Goal: Information Seeking & Learning: Stay updated

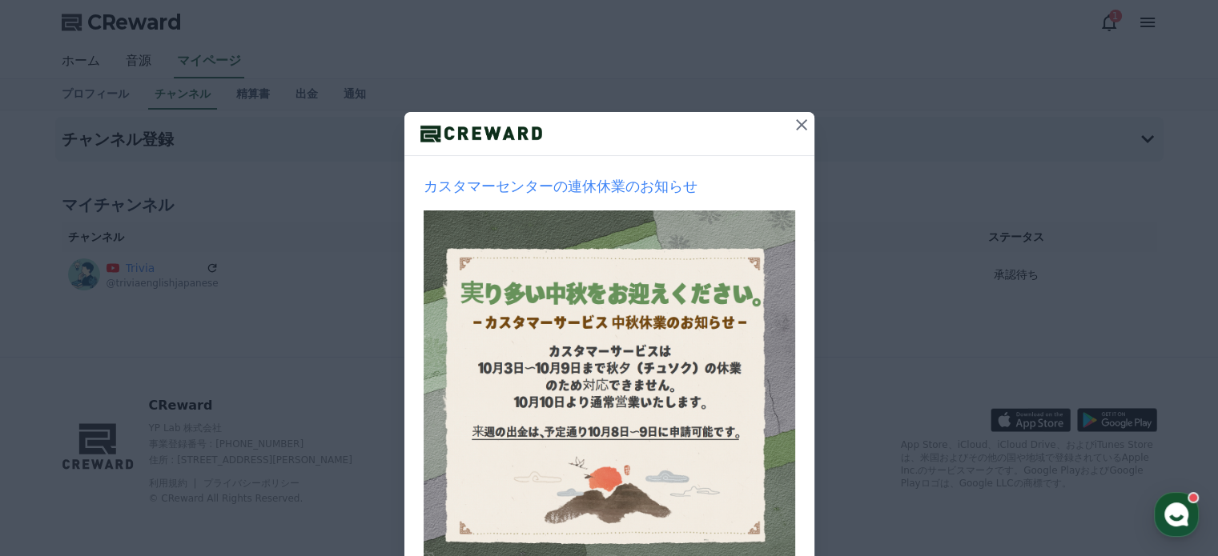
scroll to position [160, 0]
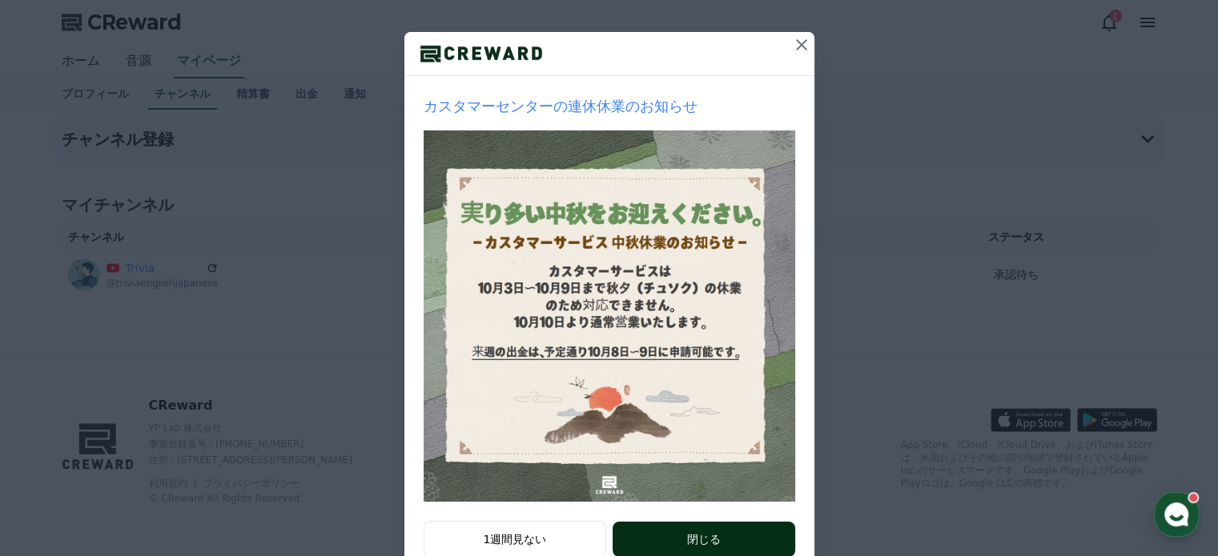
click at [711, 531] on button "閉じる" at bounding box center [703, 539] width 182 height 35
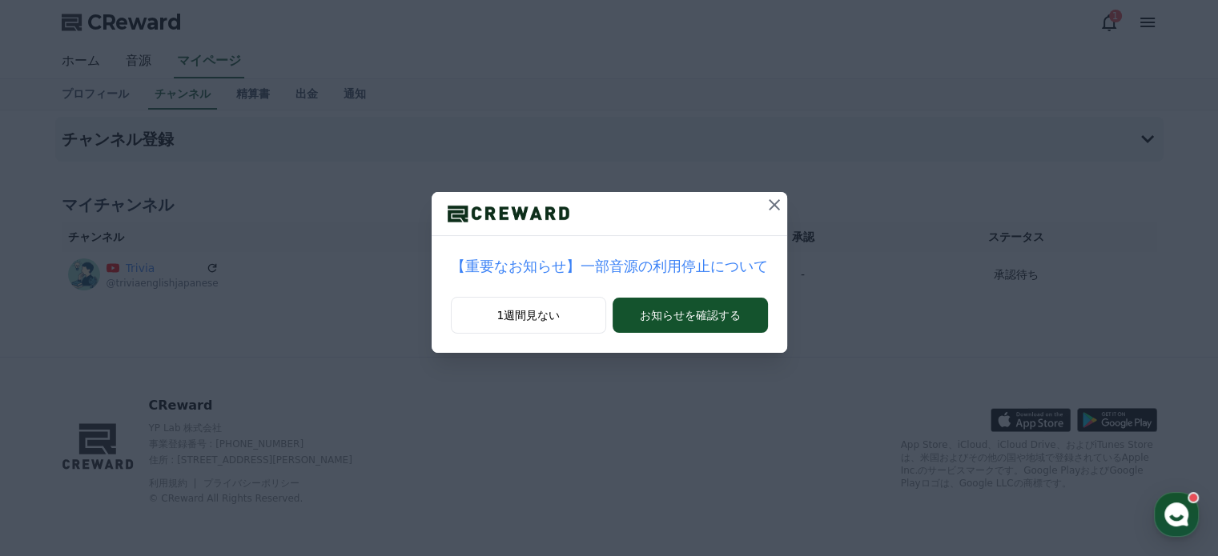
click at [765, 211] on icon at bounding box center [774, 204] width 19 height 19
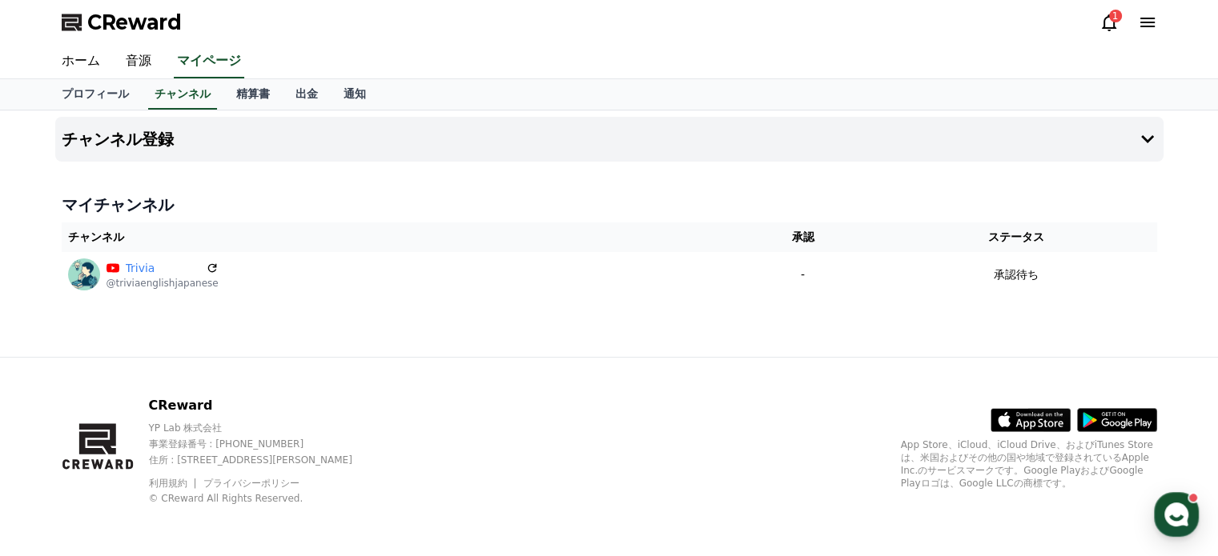
click at [1118, 26] on div "1" at bounding box center [1128, 22] width 58 height 19
click at [1105, 14] on icon at bounding box center [1108, 22] width 19 height 19
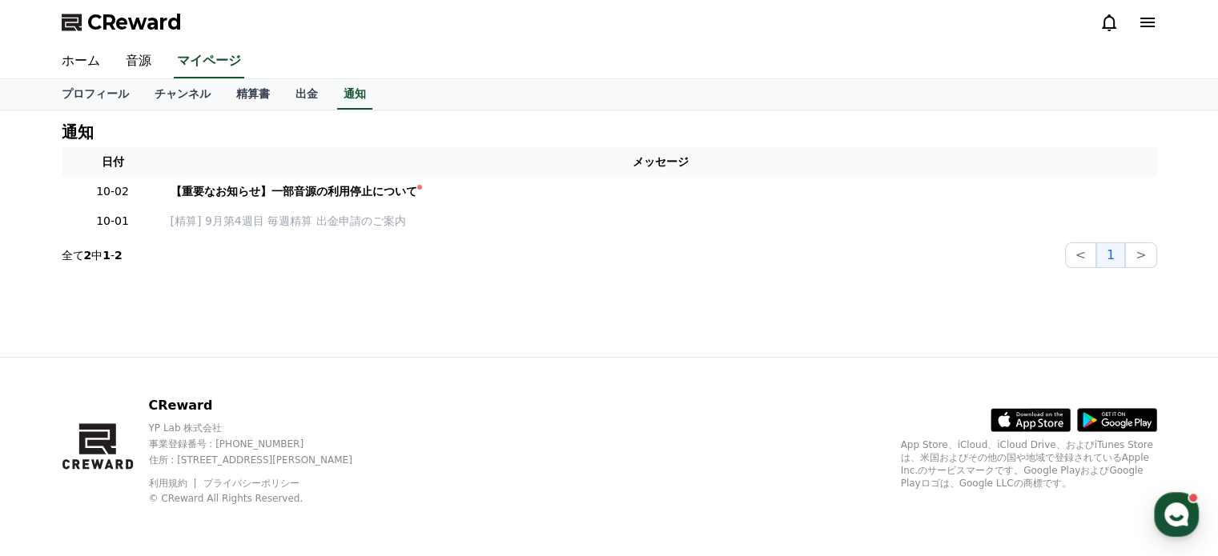
click at [1113, 25] on icon at bounding box center [1109, 22] width 14 height 17
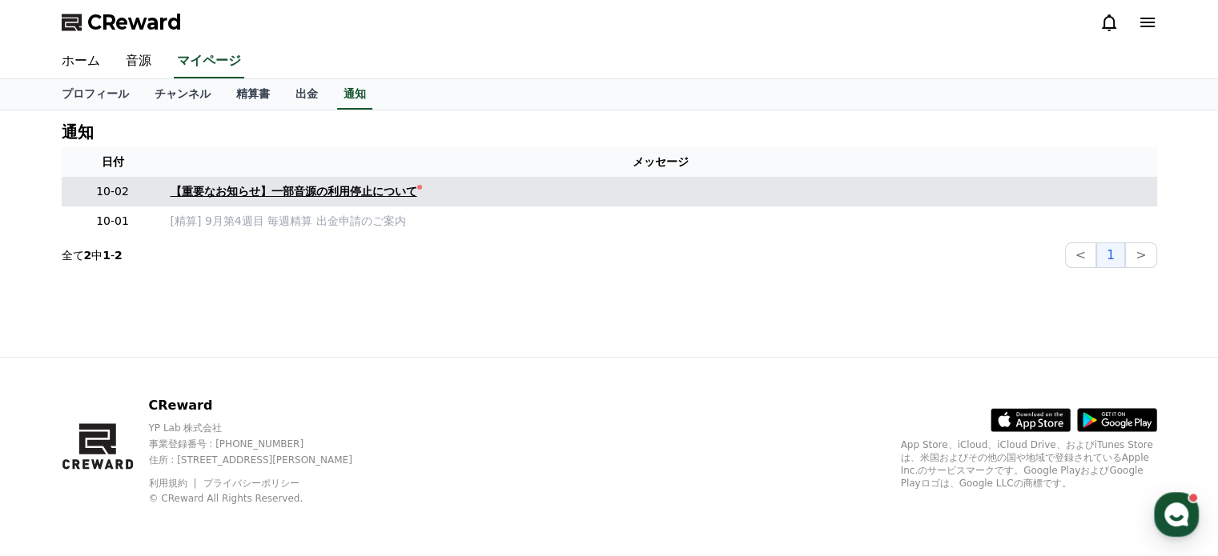
click at [278, 191] on div "【重要なお知らせ】一部音源の利用停止について" at bounding box center [294, 191] width 247 height 17
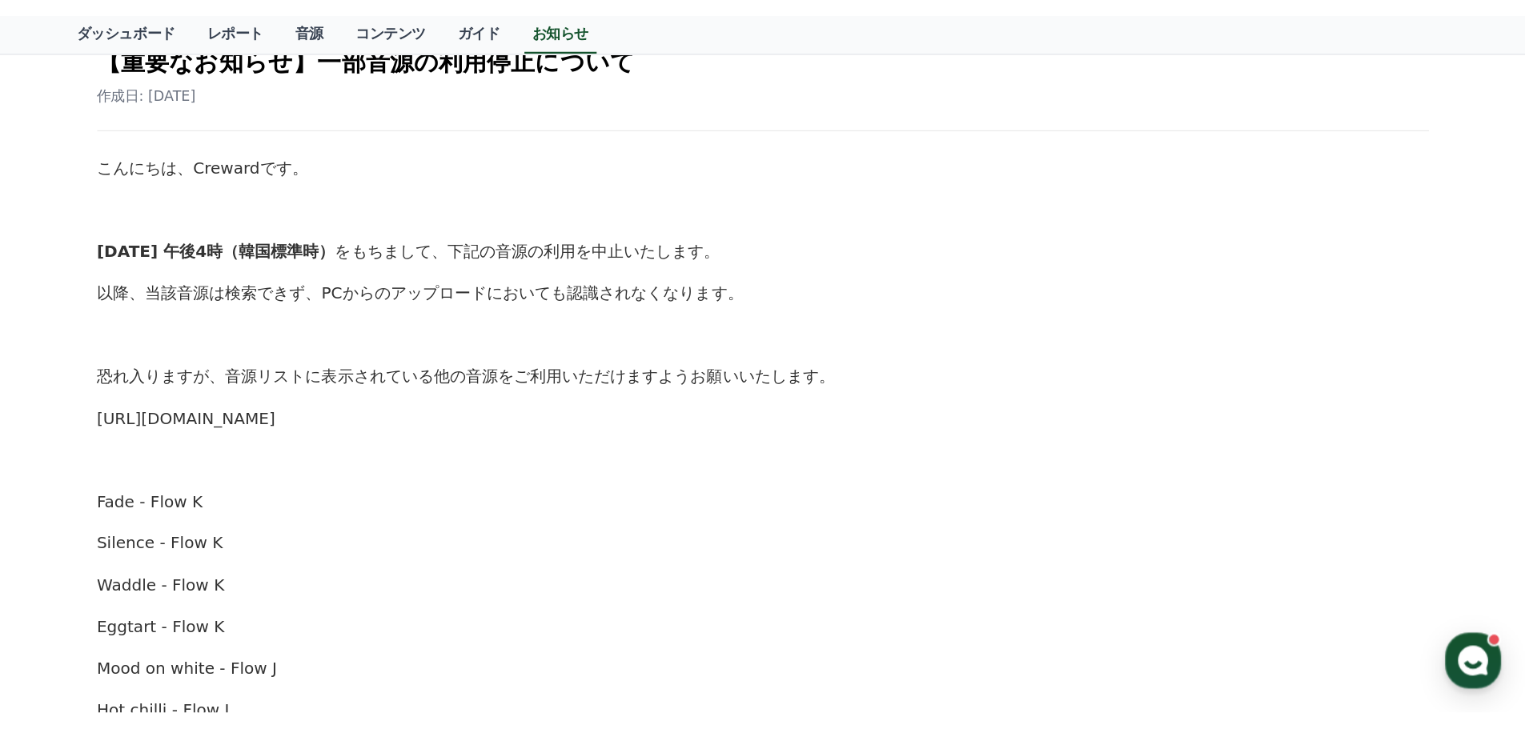
scroll to position [160, 0]
